Goal: Find specific page/section: Find specific page/section

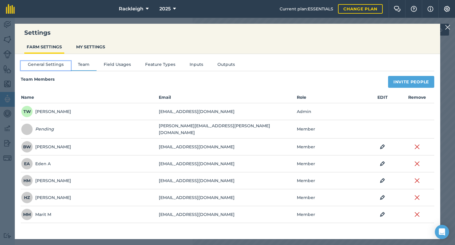
click at [36, 63] on button "General Settings" at bounding box center [46, 65] width 50 height 9
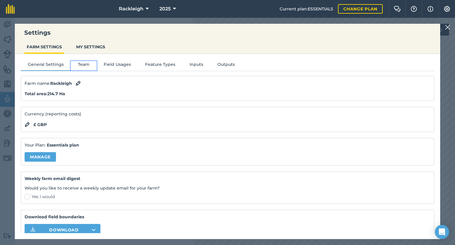
click at [79, 64] on button "Team" at bounding box center [84, 65] width 26 height 9
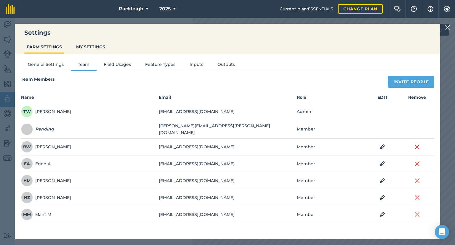
click at [446, 27] on img at bounding box center [447, 27] width 5 height 7
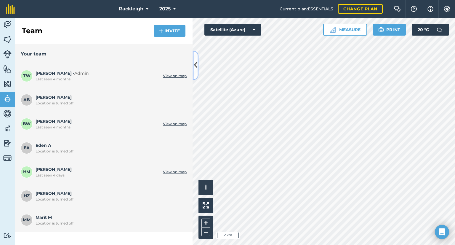
click at [194, 65] on icon at bounding box center [195, 65] width 3 height 10
